Goal: Transaction & Acquisition: Purchase product/service

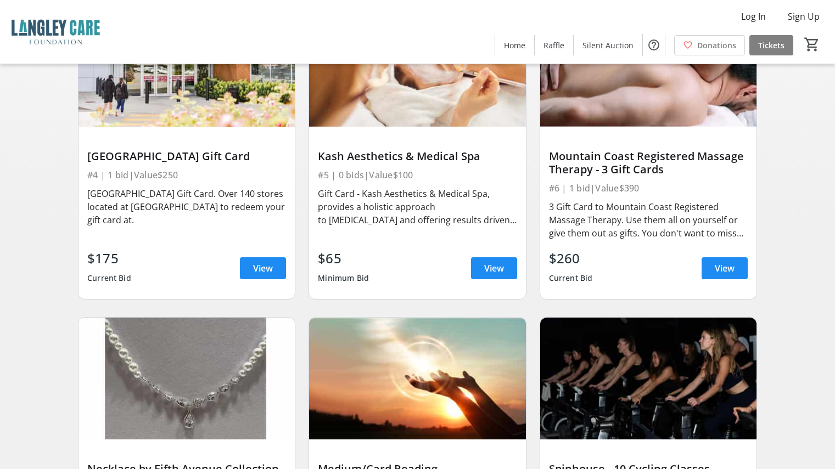
scroll to position [439, 0]
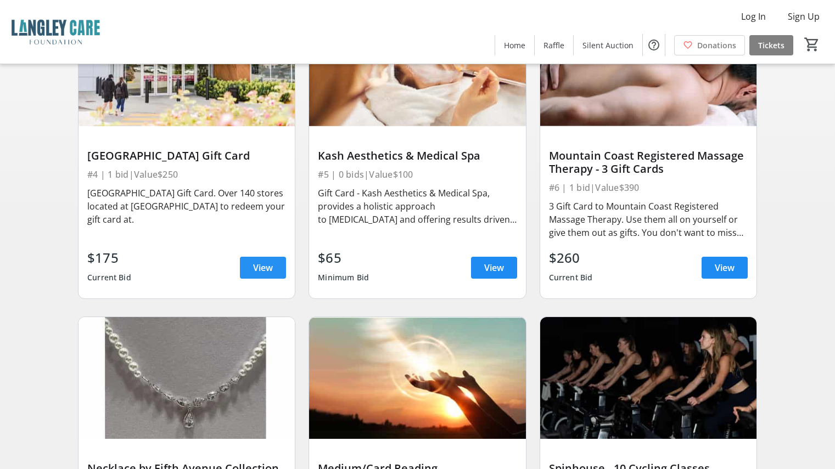
click at [256, 269] on span "View" at bounding box center [263, 267] width 20 height 13
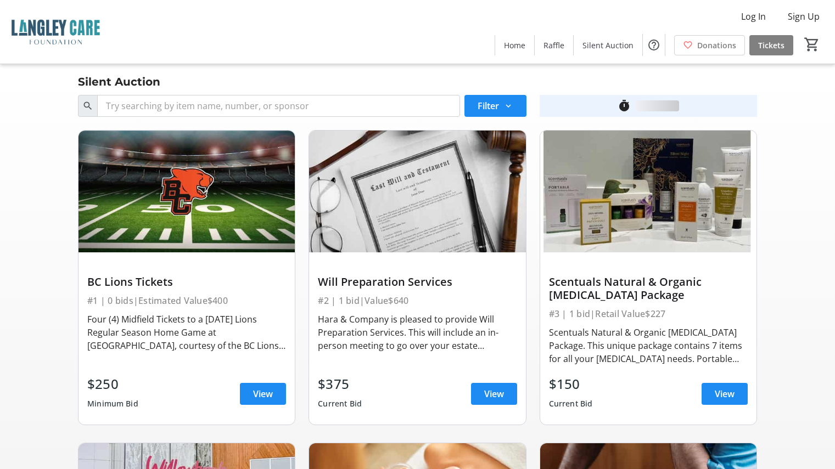
scroll to position [439, 0]
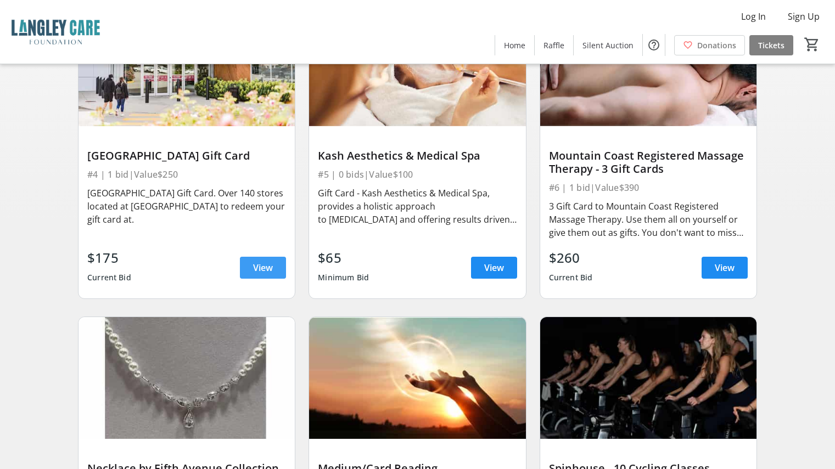
click at [258, 263] on span "View" at bounding box center [263, 267] width 20 height 13
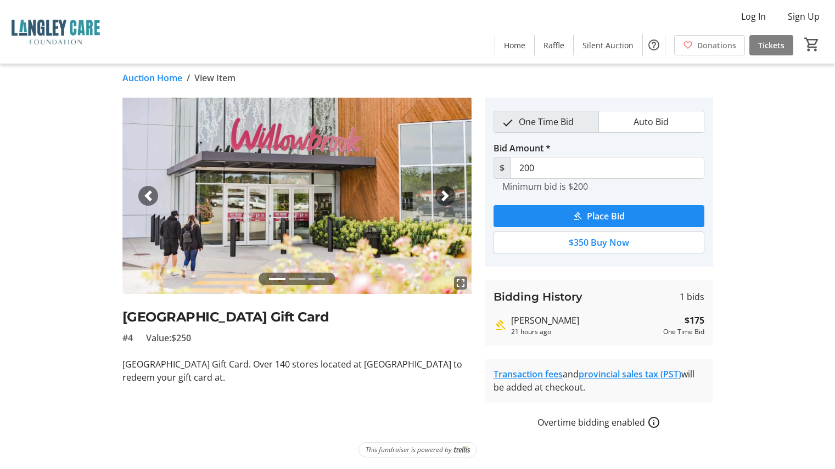
scroll to position [8, 0]
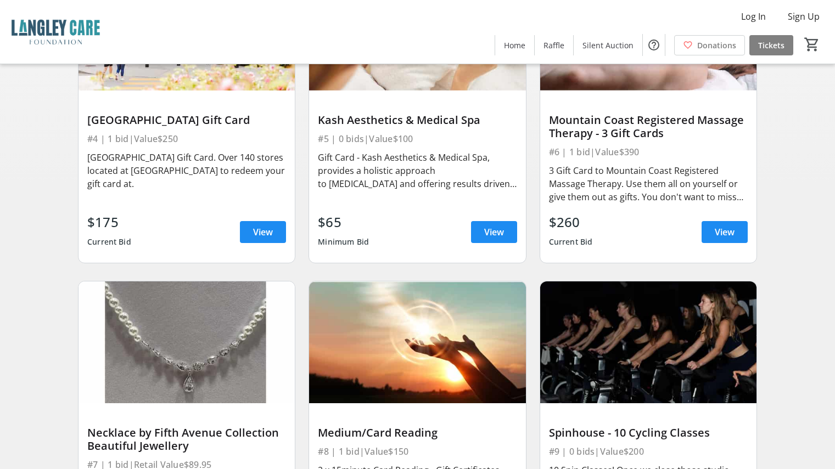
scroll to position [494, 0]
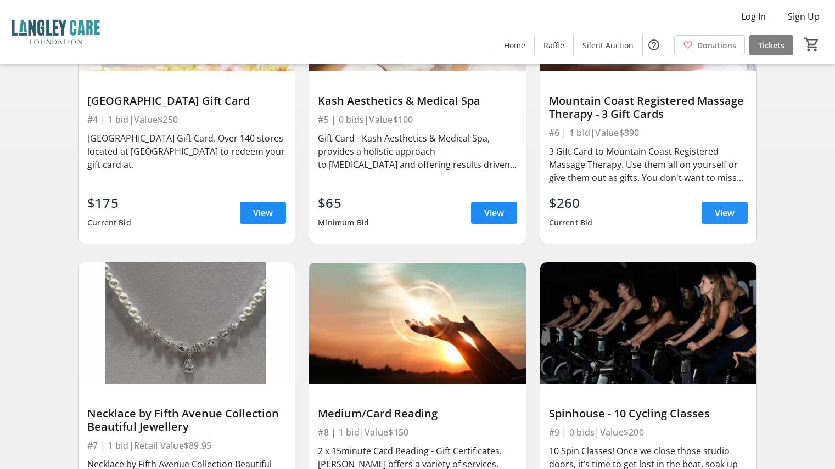
click at [722, 213] on span "View" at bounding box center [724, 212] width 20 height 13
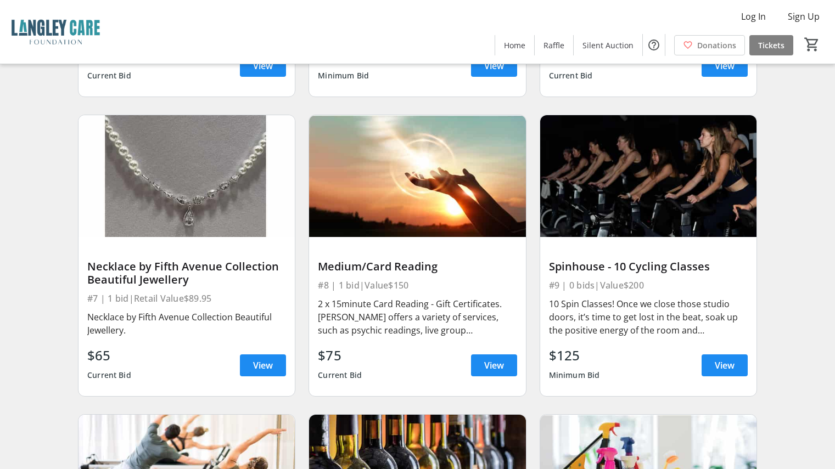
scroll to position [658, 0]
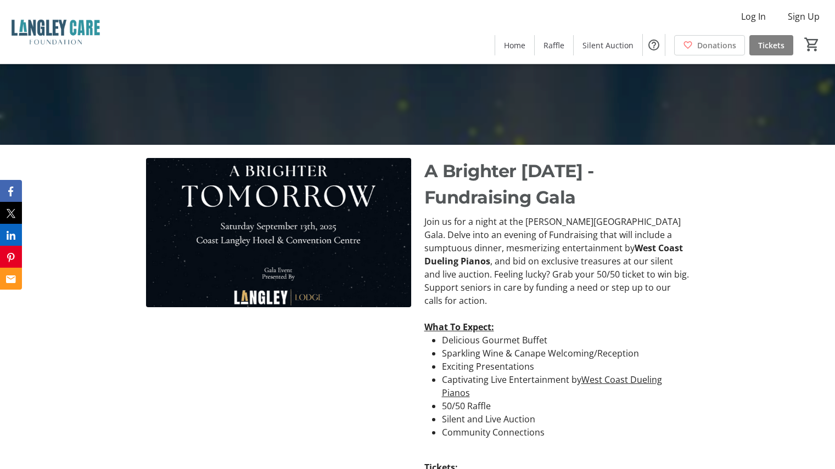
scroll to position [549, 0]
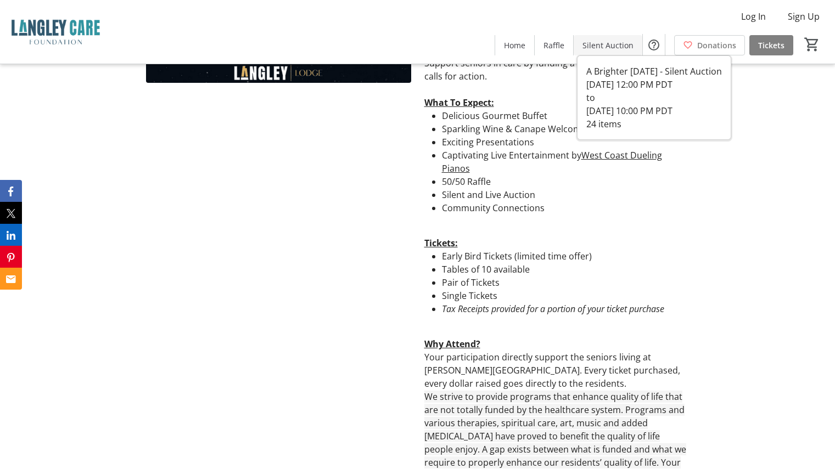
click at [606, 42] on span "Silent Auction" at bounding box center [607, 46] width 51 height 12
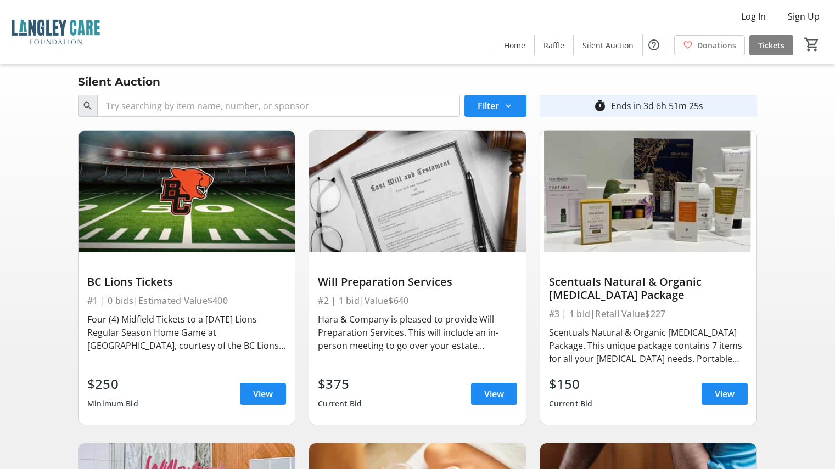
click at [512, 41] on span "Home" at bounding box center [514, 46] width 21 height 12
